Goal: Task Accomplishment & Management: Manage account settings

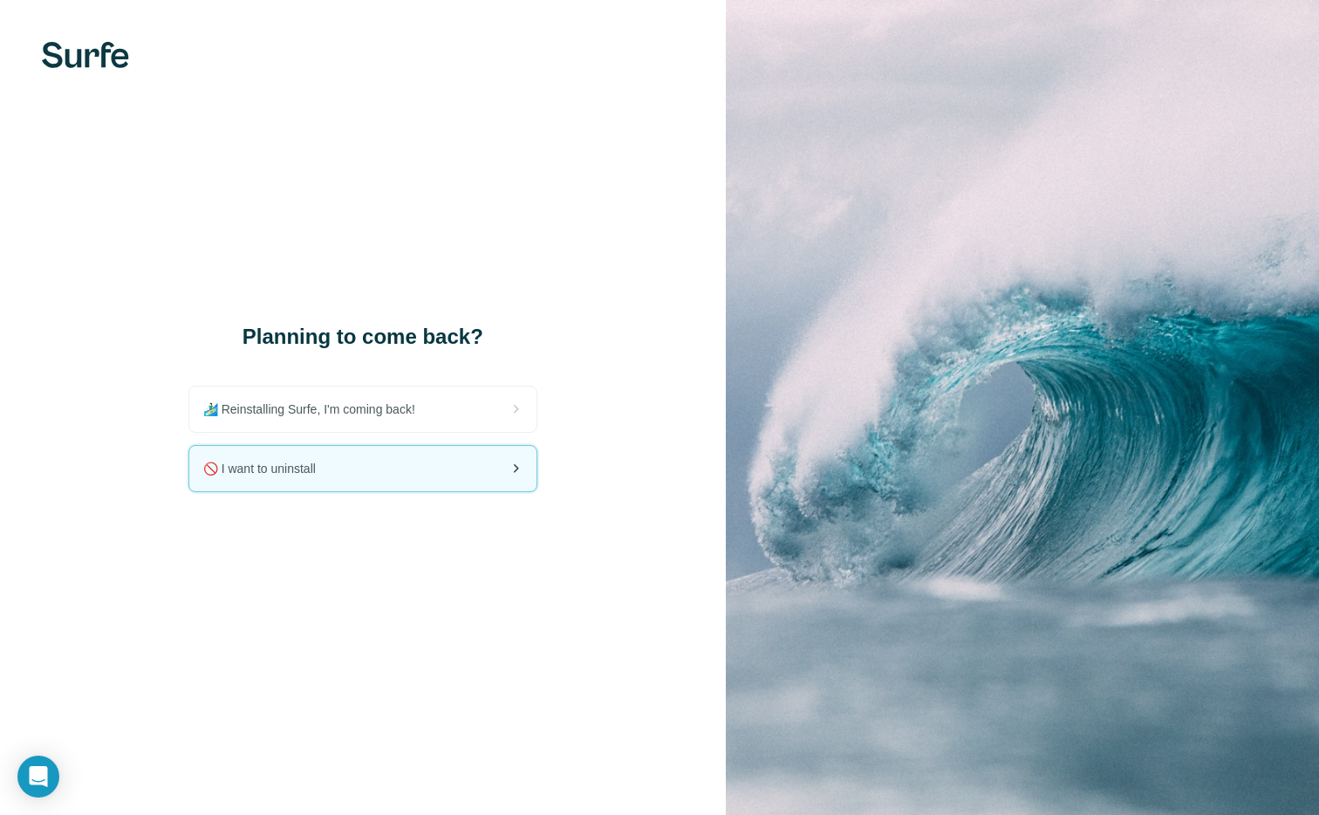
click at [447, 464] on div "🚫 I want to uninstall" at bounding box center [362, 468] width 347 height 45
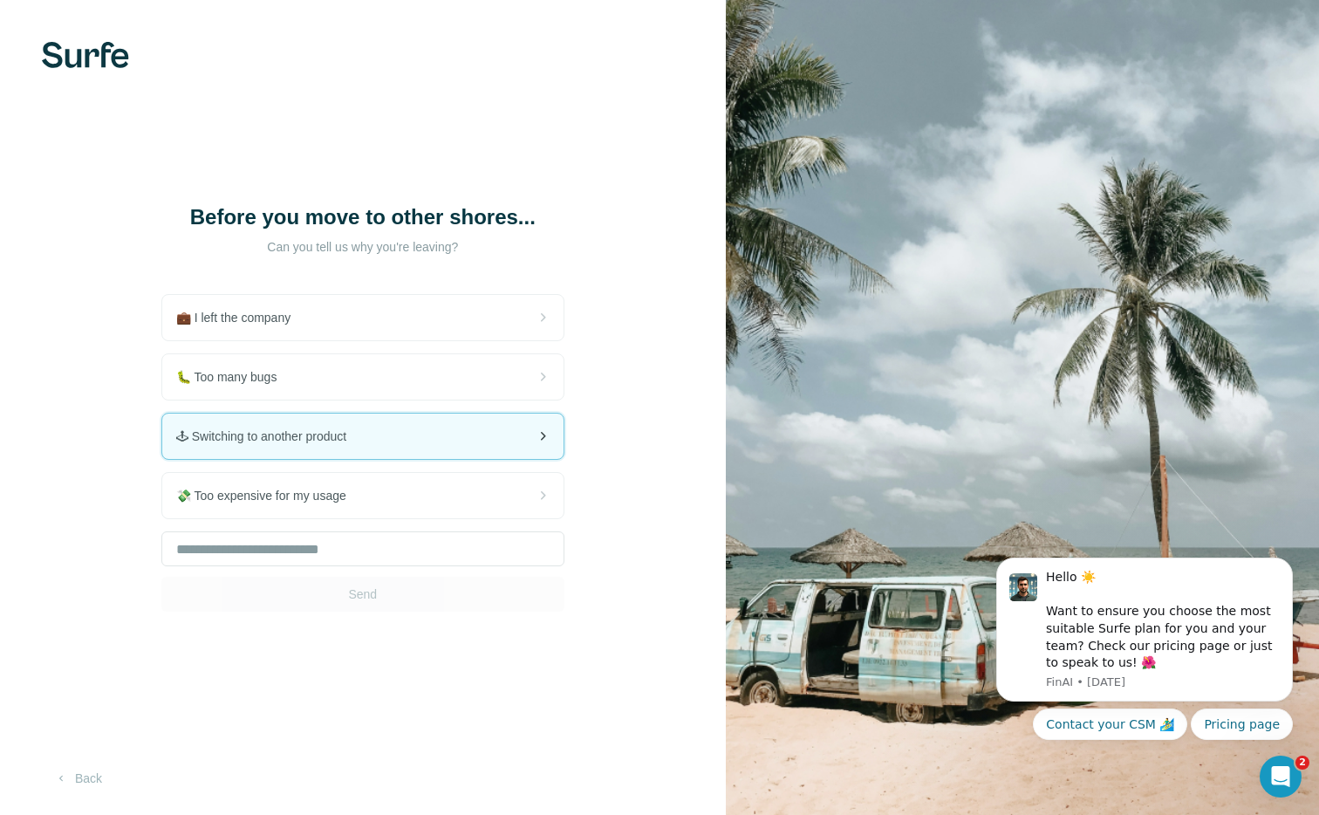
click at [448, 421] on div "🕹 Switching to another product" at bounding box center [362, 435] width 401 height 45
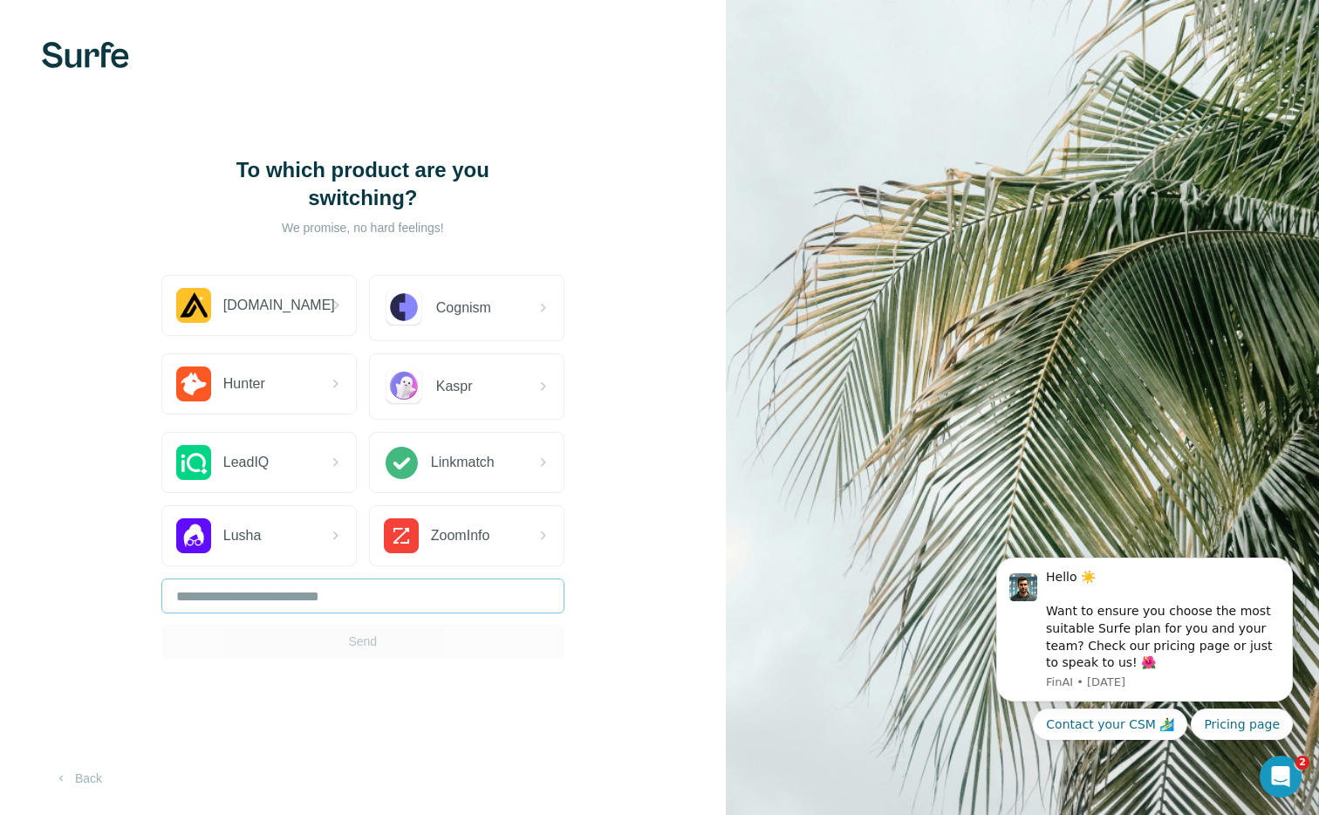
click at [353, 618] on div "Send" at bounding box center [362, 618] width 403 height 80
click at [353, 597] on input "text" at bounding box center [362, 595] width 403 height 35
click at [350, 637] on div "Send" at bounding box center [362, 618] width 403 height 80
drag, startPoint x: 351, startPoint y: 624, endPoint x: 346, endPoint y: 607, distance: 18.0
click at [351, 622] on div "Send" at bounding box center [362, 618] width 403 height 80
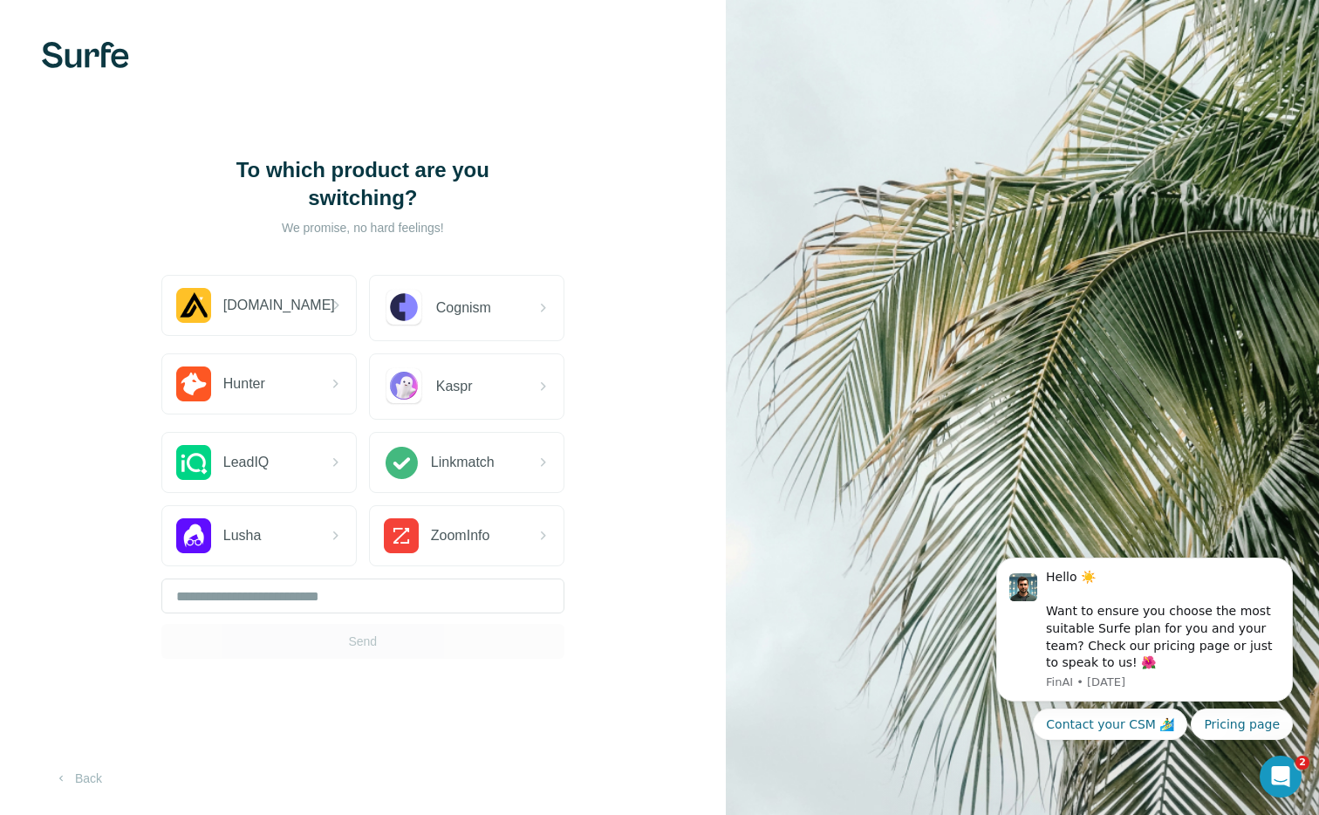
click at [342, 574] on div "[DOMAIN_NAME] Cognism Hunter Kaspr LeadIQ Linkmatch Lusha ZoomInfo Send" at bounding box center [362, 467] width 403 height 384
click at [400, 600] on input "text" at bounding box center [362, 595] width 403 height 35
type input "*******"
click at [412, 632] on button "Send" at bounding box center [362, 641] width 403 height 35
